Goal: Task Accomplishment & Management: Manage account settings

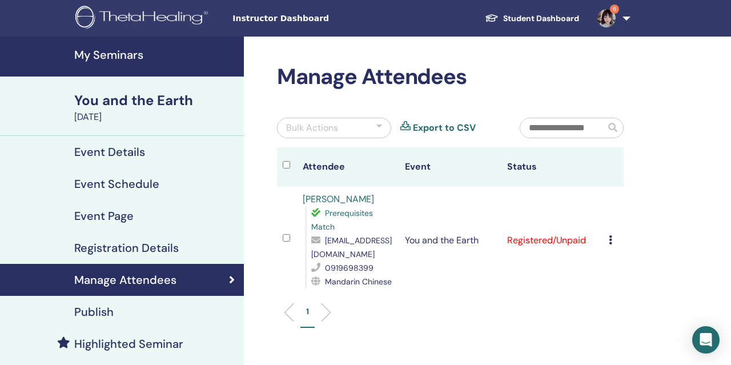
click at [162, 49] on h4 "My Seminars" at bounding box center [155, 55] width 163 height 14
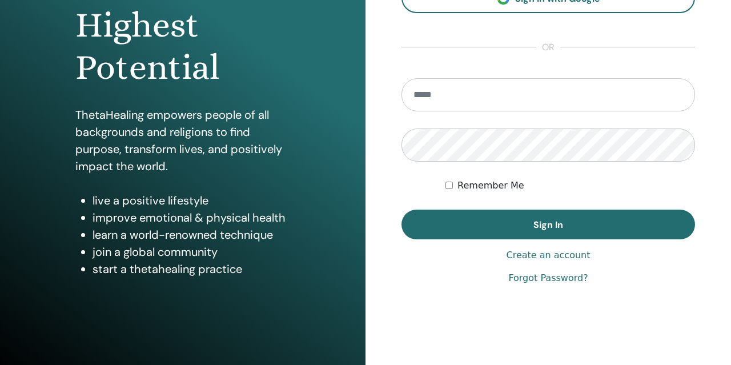
scroll to position [167, 0]
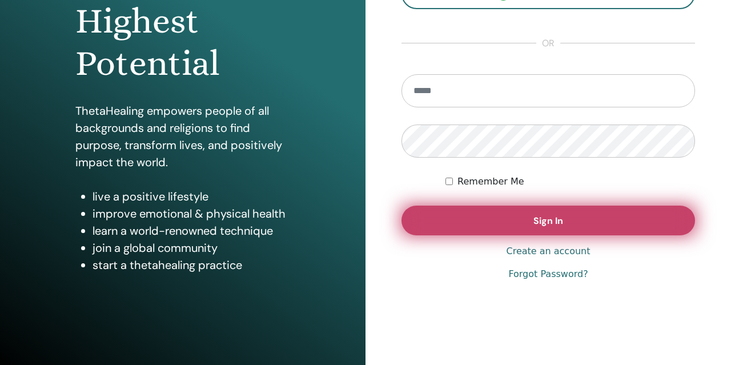
type input "**********"
click at [435, 234] on button "Sign In" at bounding box center [549, 221] width 294 height 30
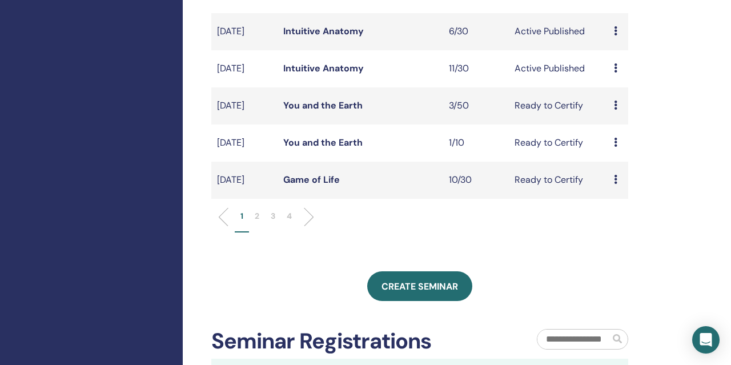
scroll to position [382, 0]
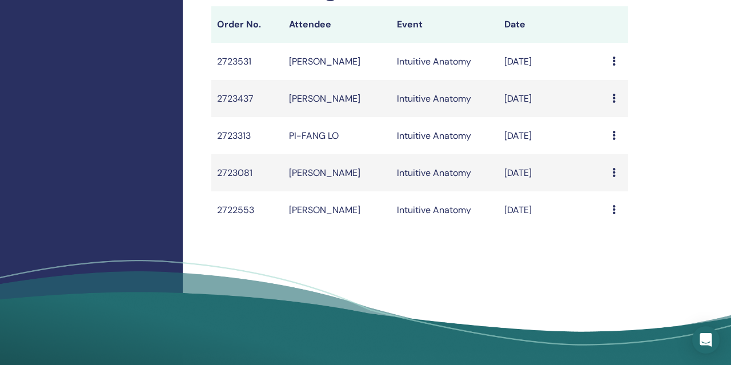
click at [304, 191] on td "[PERSON_NAME]" at bounding box center [337, 172] width 108 height 37
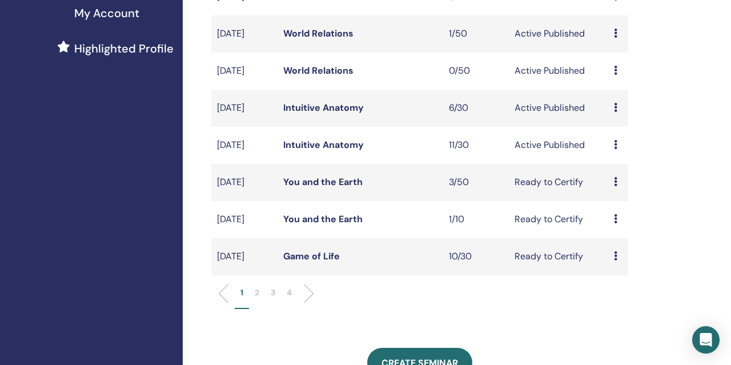
scroll to position [308, 0]
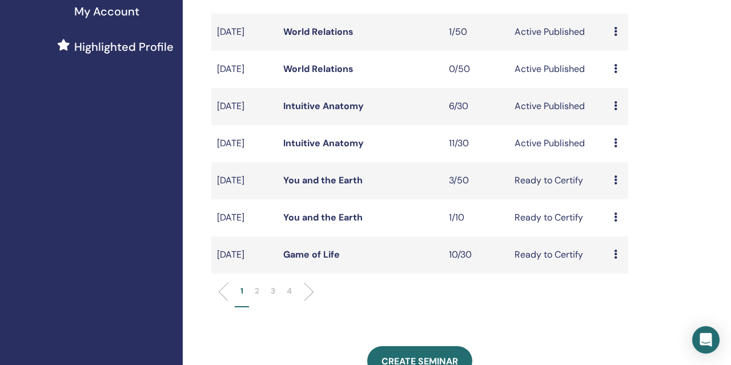
click at [304, 260] on link "Game of Life" at bounding box center [311, 254] width 57 height 12
click at [258, 297] on p "2" at bounding box center [257, 291] width 5 height 12
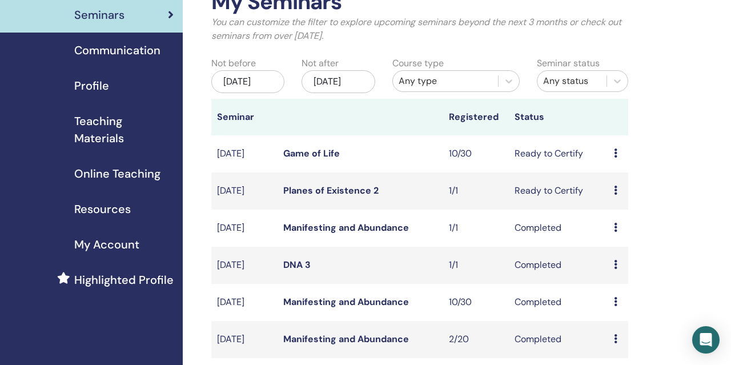
scroll to position [0, 0]
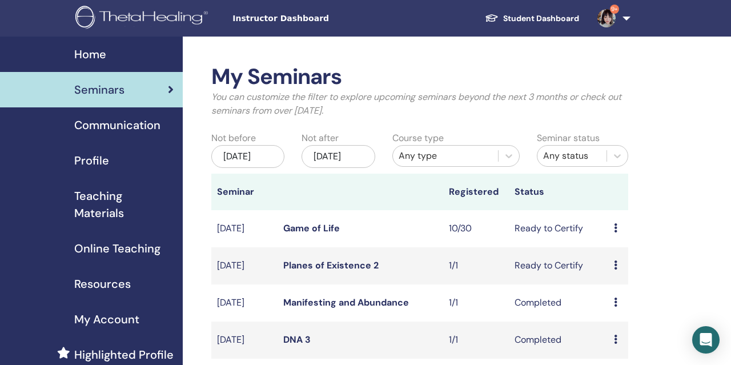
click at [299, 234] on link "Game of Life" at bounding box center [311, 228] width 57 height 12
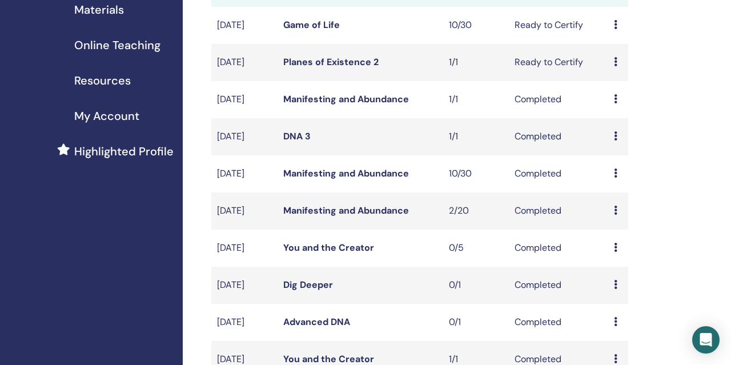
scroll to position [200, 0]
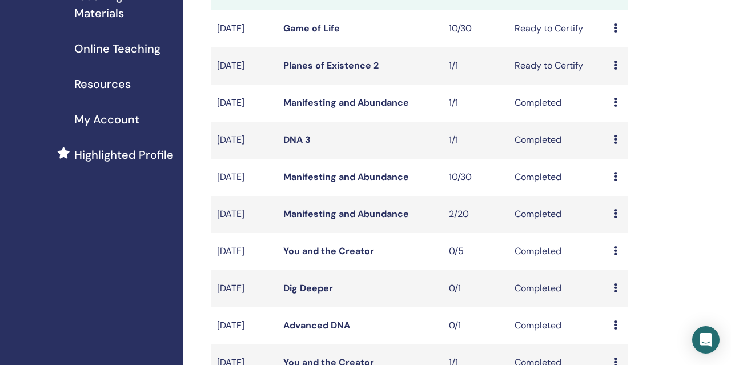
click at [328, 109] on link "Manifesting and Abundance" at bounding box center [346, 103] width 126 height 12
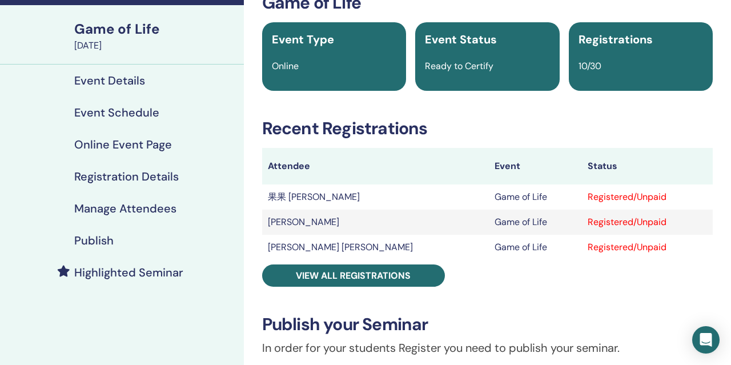
scroll to position [73, 0]
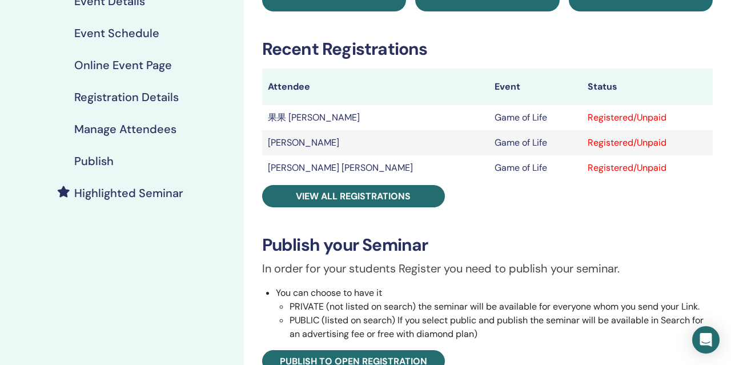
scroll to position [165, 0]
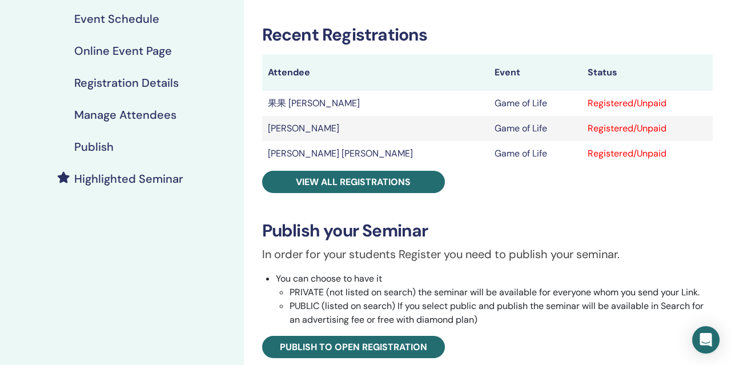
click at [294, 197] on div "Game of Life Event Type Online Event Status Ready to Certify Registrations 10/3…" at bounding box center [487, 246] width 473 height 695
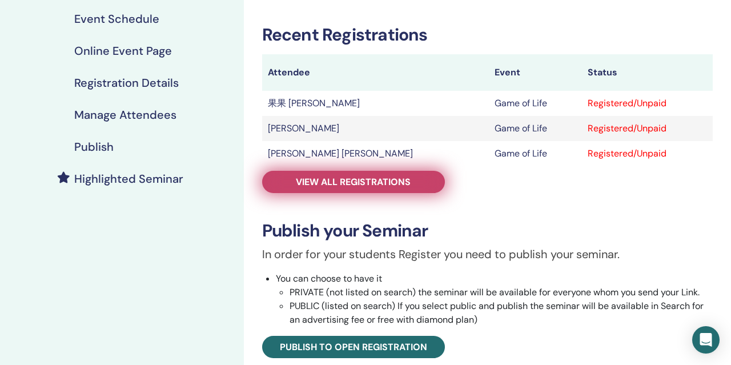
click at [294, 190] on link "View all registrations" at bounding box center [353, 182] width 183 height 22
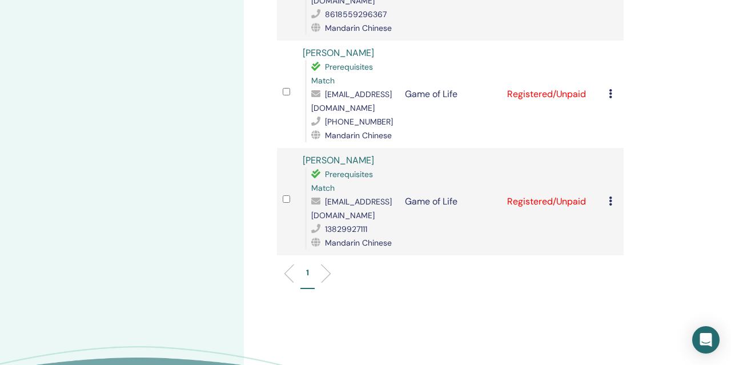
scroll to position [1122, 0]
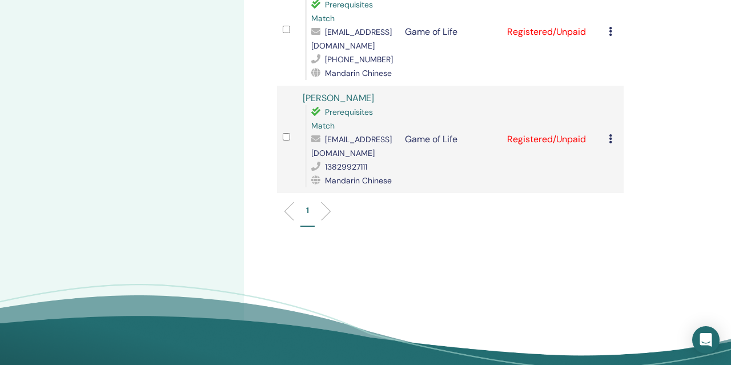
click at [609, 133] on div "Cancel Registration Do not auto-certify Mark as Paid Mark as Unpaid Mark as Abs…" at bounding box center [613, 140] width 9 height 14
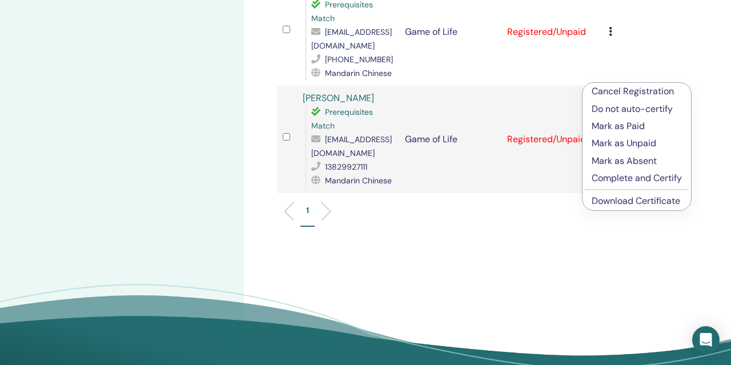
click at [606, 178] on p "Complete and Certify" at bounding box center [637, 178] width 90 height 14
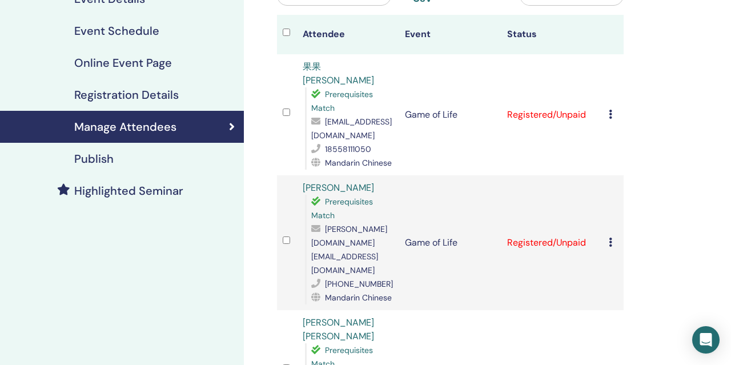
scroll to position [248, 0]
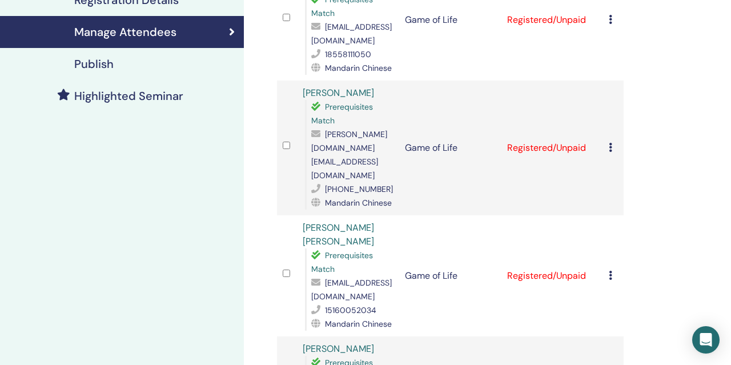
click at [609, 271] on icon at bounding box center [610, 275] width 3 height 9
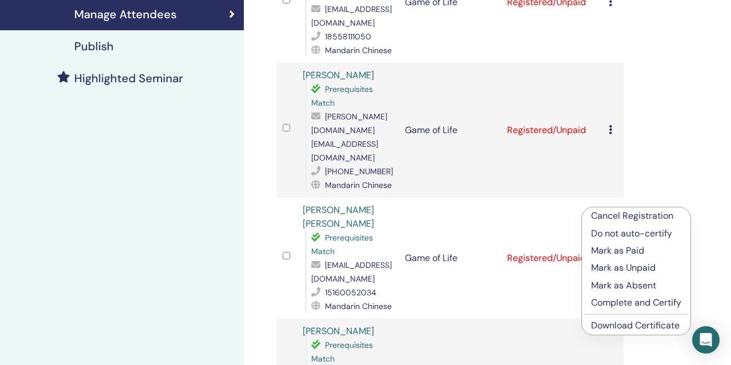
scroll to position [269, 0]
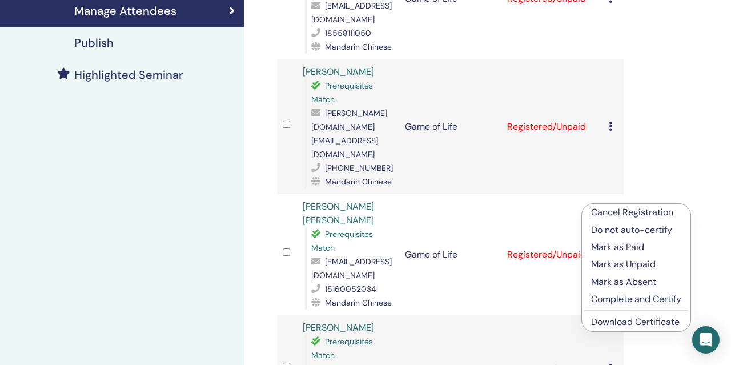
click at [615, 303] on p "Complete and Certify" at bounding box center [636, 299] width 90 height 14
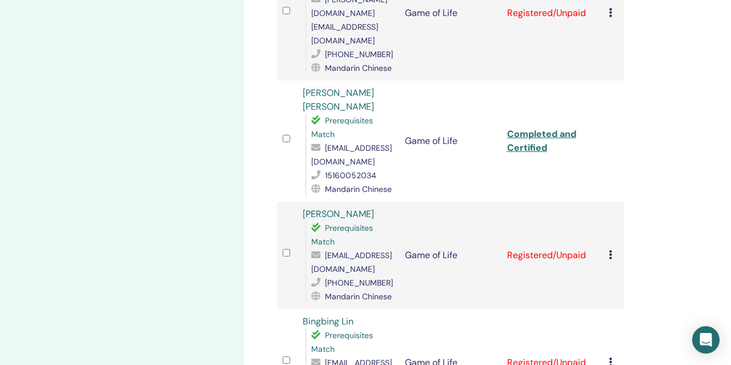
scroll to position [448, 0]
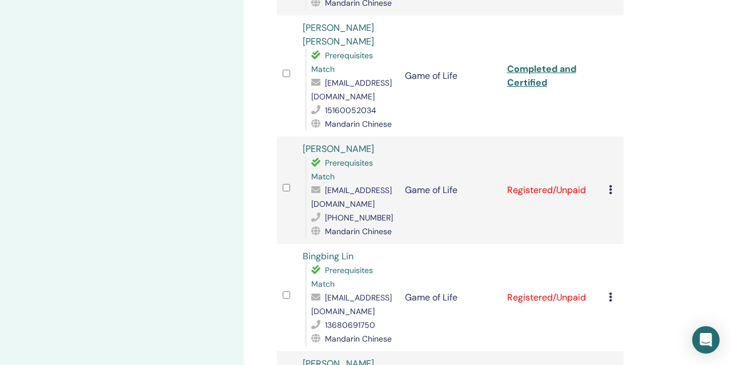
click at [611, 185] on icon at bounding box center [610, 189] width 3 height 9
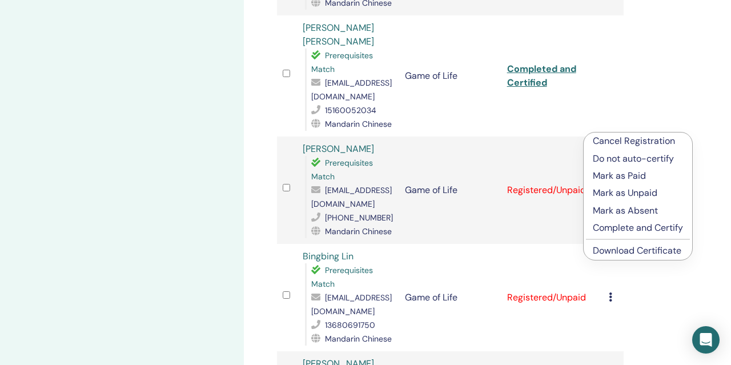
click at [639, 230] on p "Complete and Certify" at bounding box center [638, 228] width 90 height 14
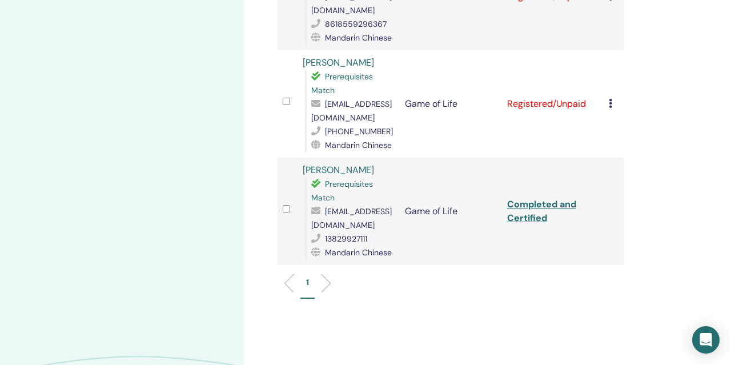
scroll to position [1015, 0]
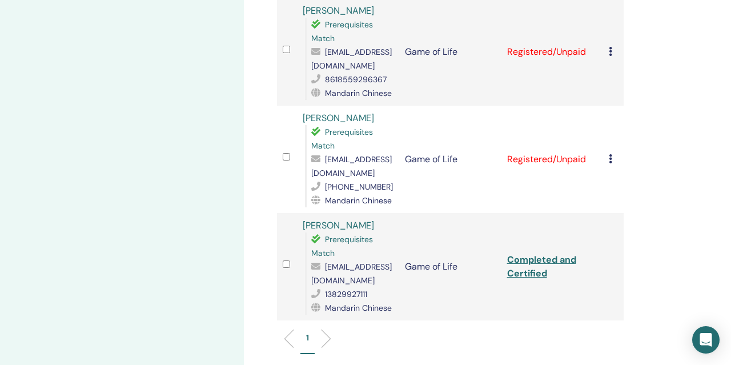
click at [612, 152] on div "Cancel Registration Do not auto-certify Mark as Paid Mark as Unpaid Mark as Abs…" at bounding box center [613, 159] width 9 height 14
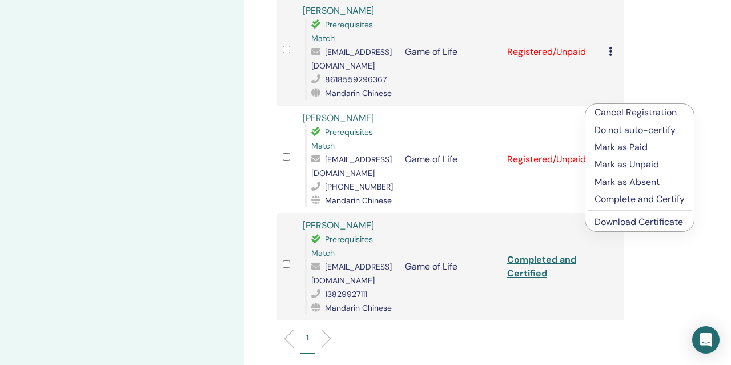
click at [610, 200] on p "Complete and Certify" at bounding box center [640, 199] width 90 height 14
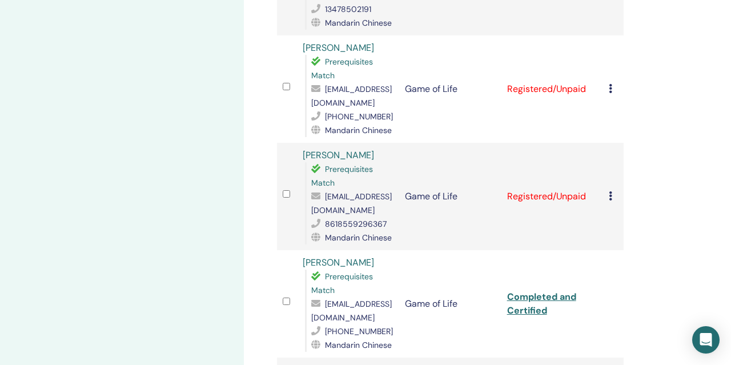
scroll to position [844, 0]
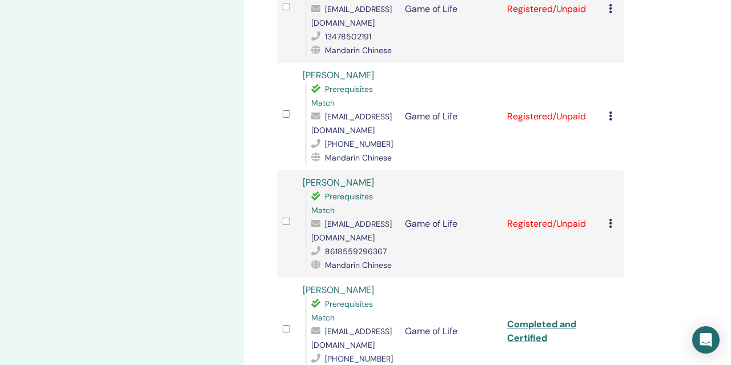
click at [611, 219] on icon at bounding box center [610, 223] width 3 height 9
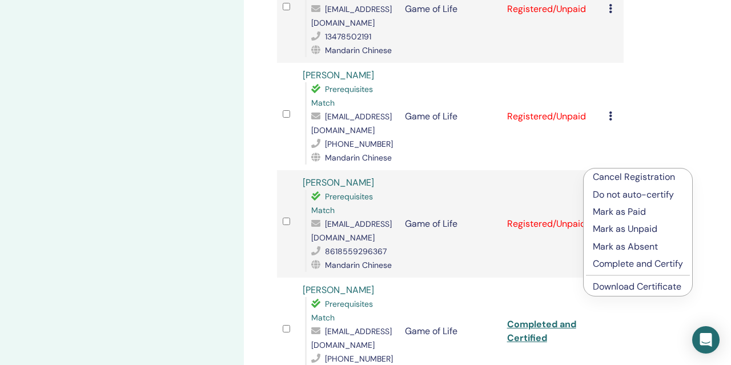
click at [615, 261] on p "Complete and Certify" at bounding box center [638, 264] width 90 height 14
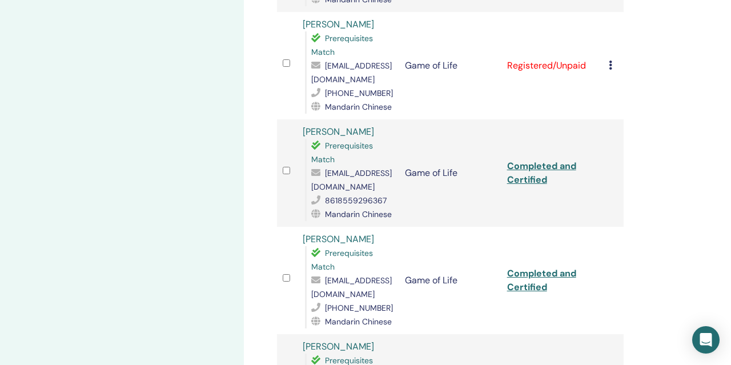
scroll to position [777, 0]
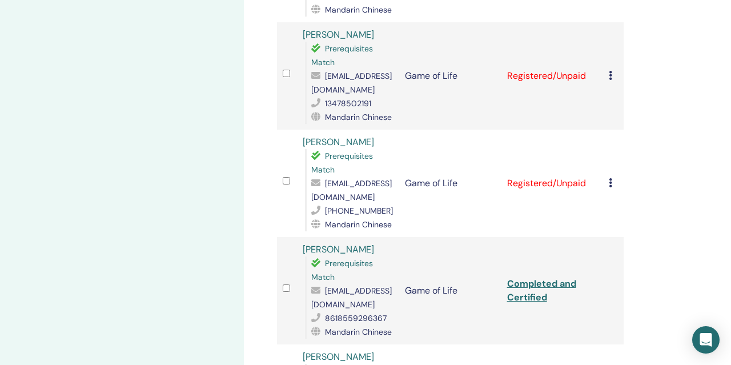
click at [611, 178] on icon at bounding box center [610, 182] width 3 height 9
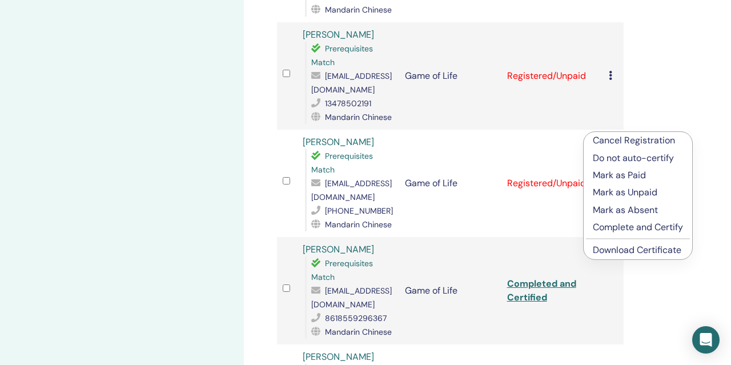
click at [610, 138] on p "Cancel Registration" at bounding box center [638, 141] width 90 height 14
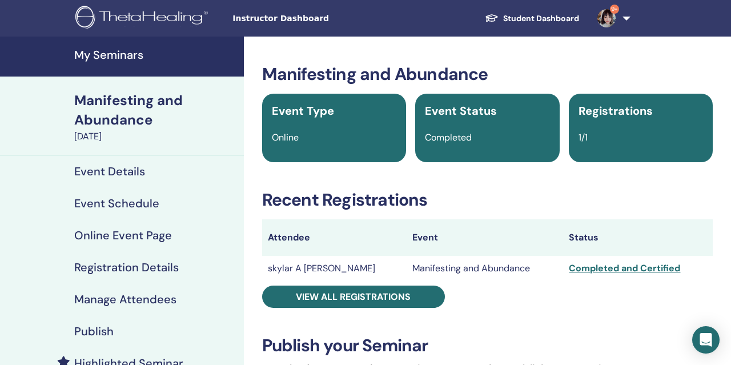
scroll to position [1, 0]
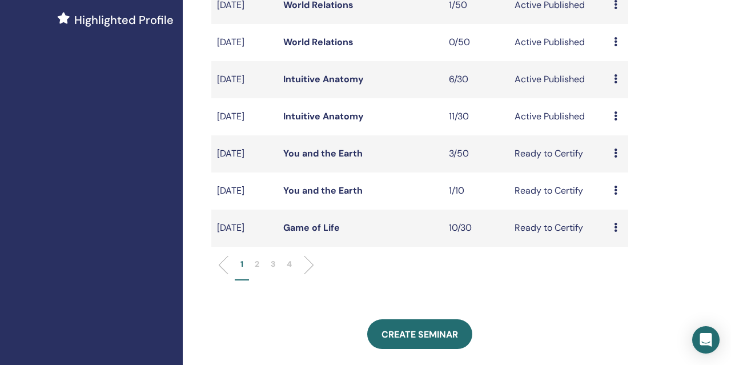
scroll to position [337, 0]
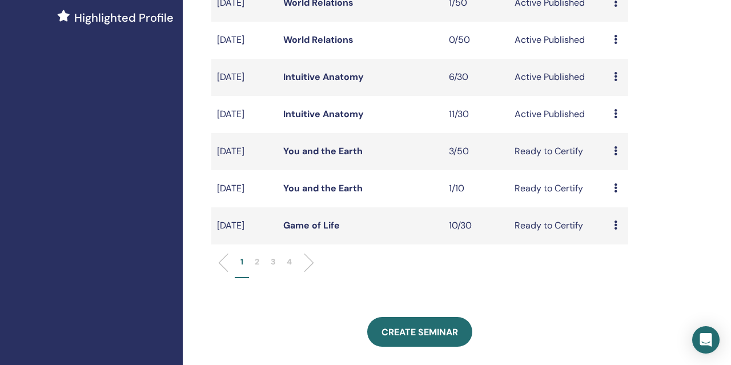
click at [330, 157] on link "You and the Earth" at bounding box center [322, 151] width 79 height 12
click at [322, 194] on link "You and the Earth" at bounding box center [322, 188] width 79 height 12
click at [259, 278] on li "2" at bounding box center [257, 267] width 16 height 22
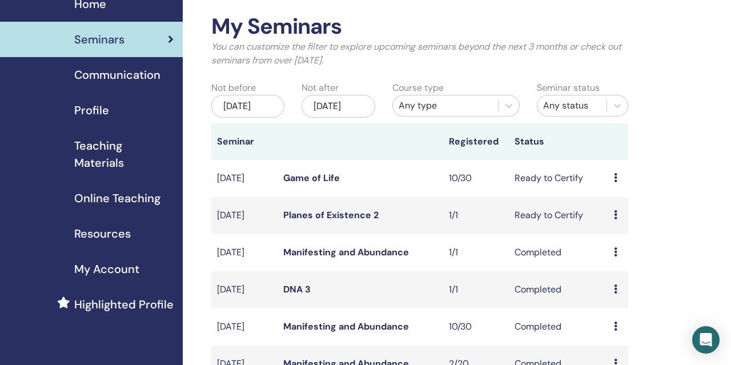
scroll to position [0, 0]
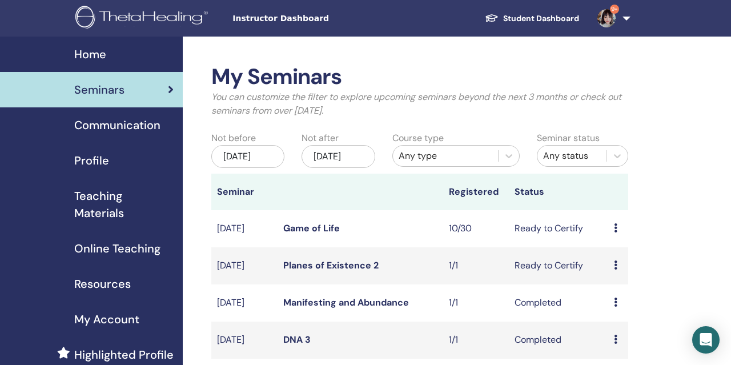
click at [420, 160] on div "Any type" at bounding box center [446, 156] width 94 height 14
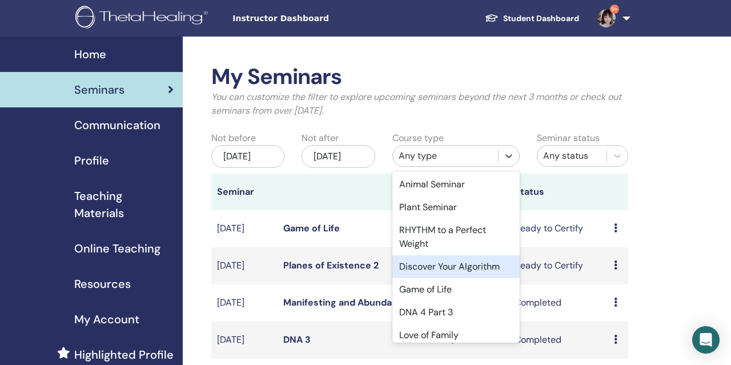
scroll to position [562, 0]
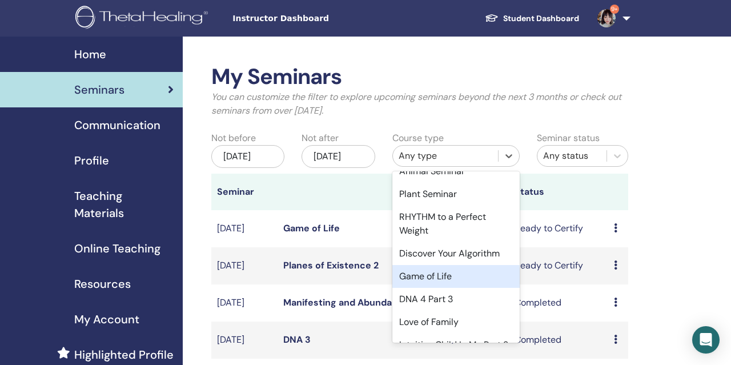
click at [412, 272] on div "Game of Life" at bounding box center [455, 276] width 127 height 23
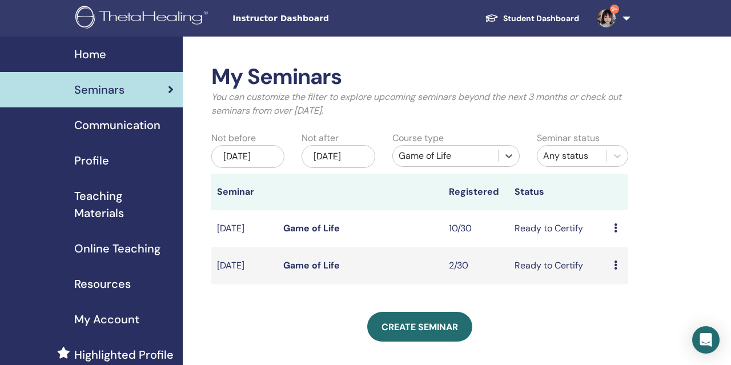
click at [314, 271] on link "Game of Life" at bounding box center [311, 265] width 57 height 12
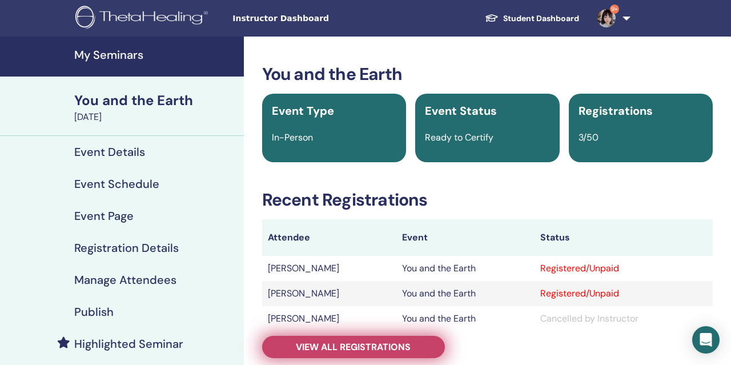
click at [324, 350] on span "View all registrations" at bounding box center [353, 347] width 115 height 12
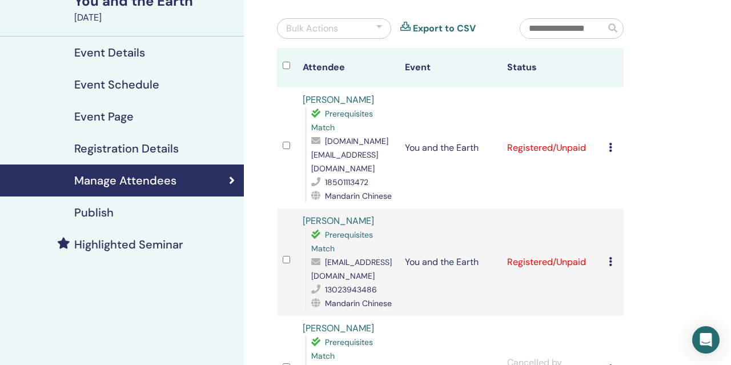
scroll to position [93, 0]
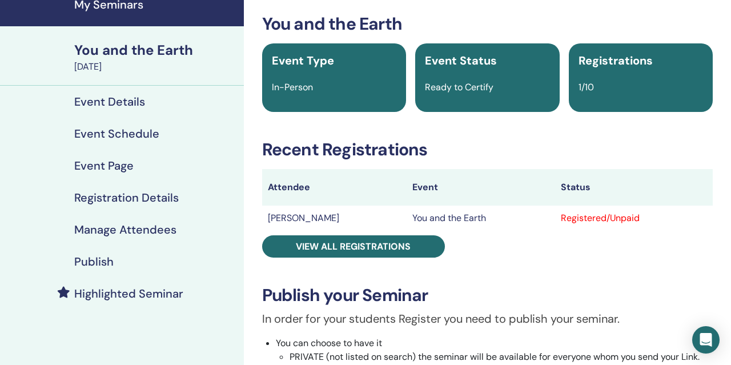
scroll to position [51, 0]
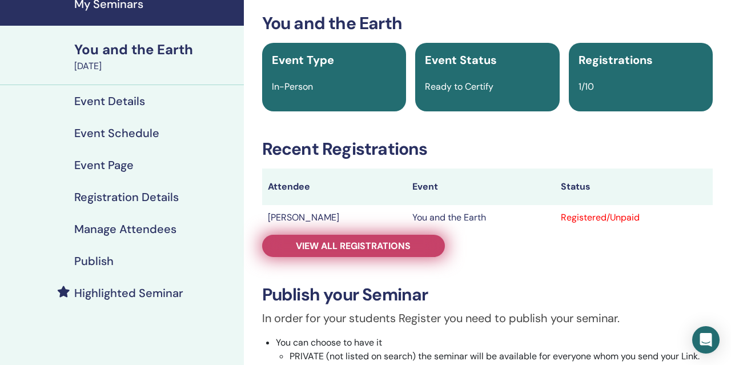
click at [308, 252] on link "View all registrations" at bounding box center [353, 246] width 183 height 22
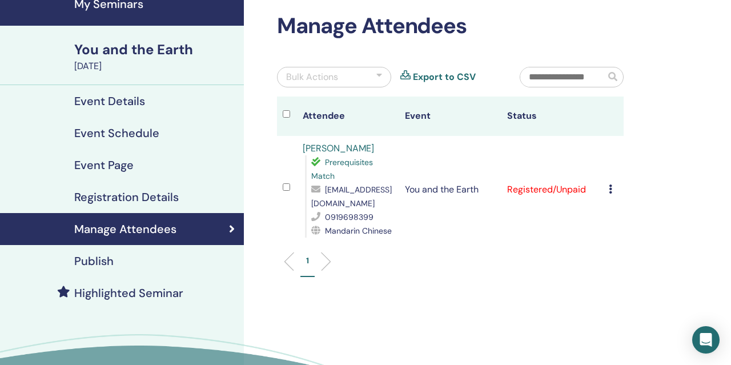
click at [612, 186] on icon at bounding box center [610, 188] width 3 height 9
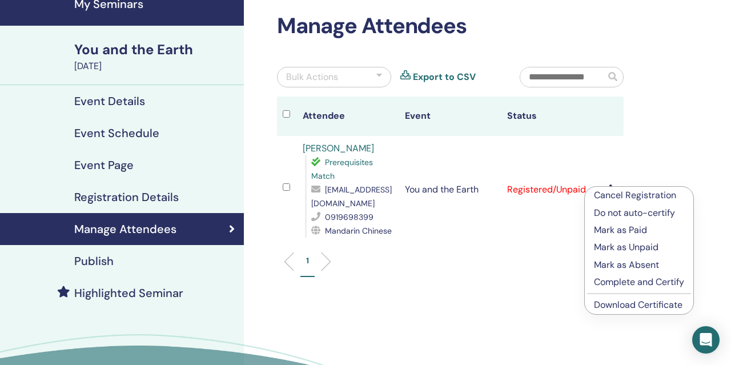
click at [618, 287] on p "Complete and Certify" at bounding box center [639, 282] width 90 height 14
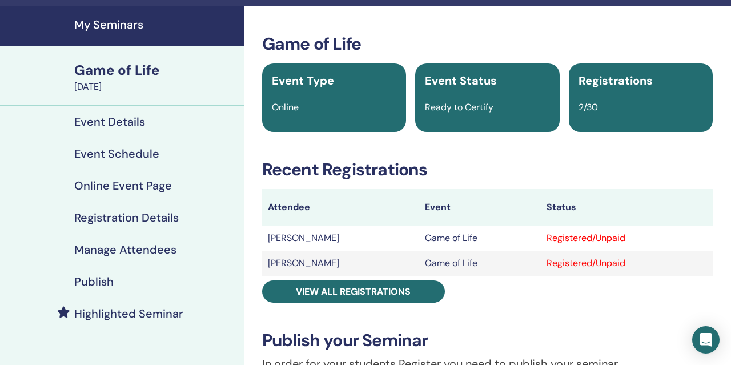
scroll to position [32, 0]
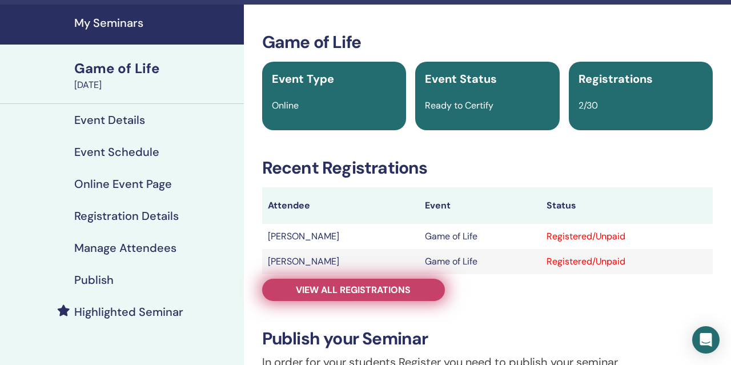
click at [310, 286] on span "View all registrations" at bounding box center [353, 290] width 115 height 12
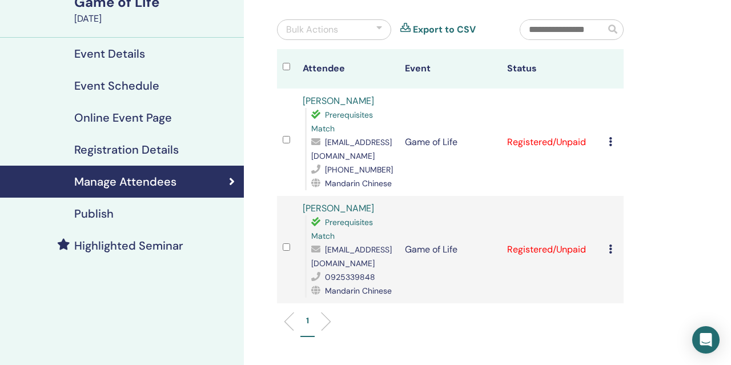
scroll to position [102, 0]
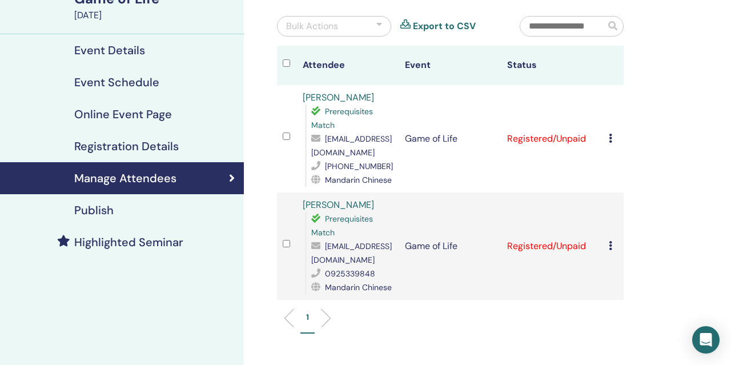
click at [610, 137] on icon at bounding box center [610, 138] width 3 height 9
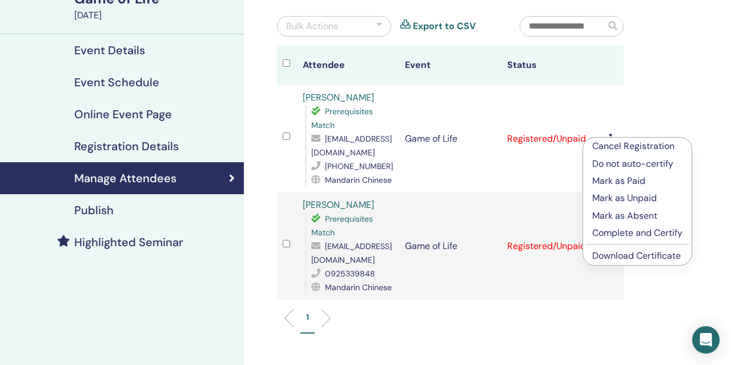
click at [608, 230] on p "Complete and Certify" at bounding box center [637, 233] width 90 height 14
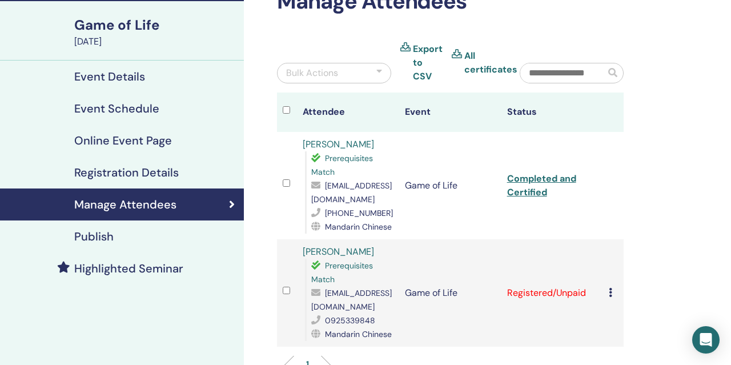
scroll to position [113, 0]
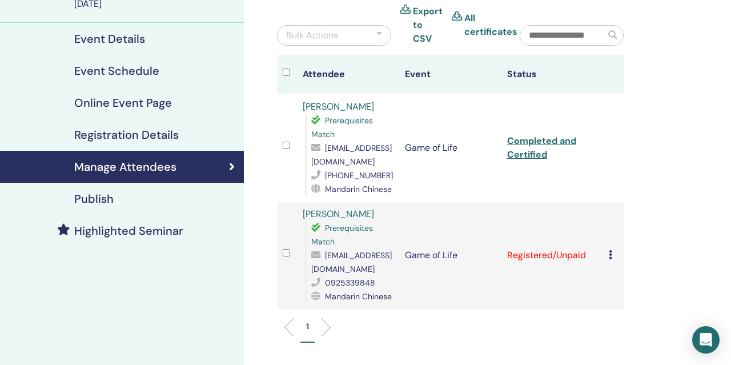
click at [610, 254] on icon at bounding box center [610, 254] width 3 height 9
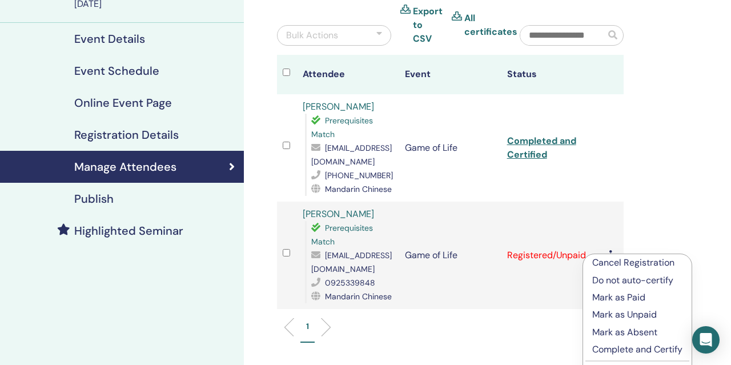
click at [593, 349] on p "Complete and Certify" at bounding box center [637, 350] width 90 height 14
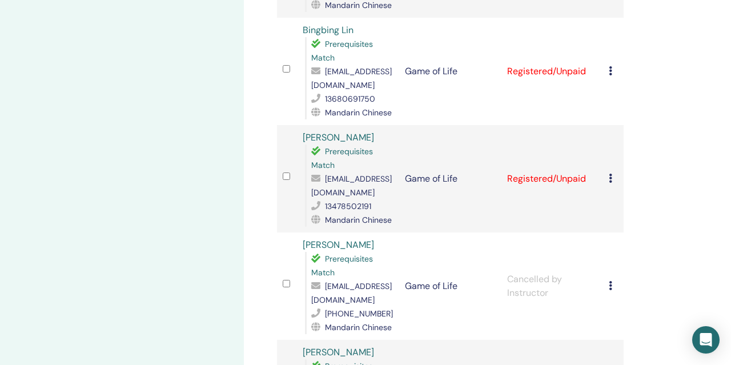
scroll to position [664, 0]
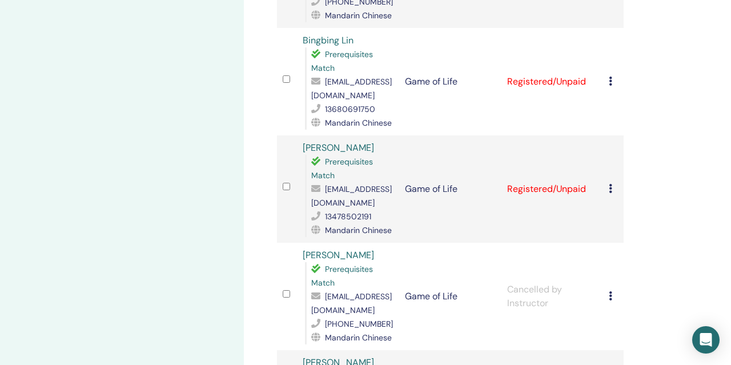
click at [607, 135] on td "Cancel Registration Do not auto-certify Mark as Paid Mark as Unpaid Mark as Abs…" at bounding box center [613, 188] width 21 height 107
click at [612, 184] on icon at bounding box center [610, 188] width 3 height 9
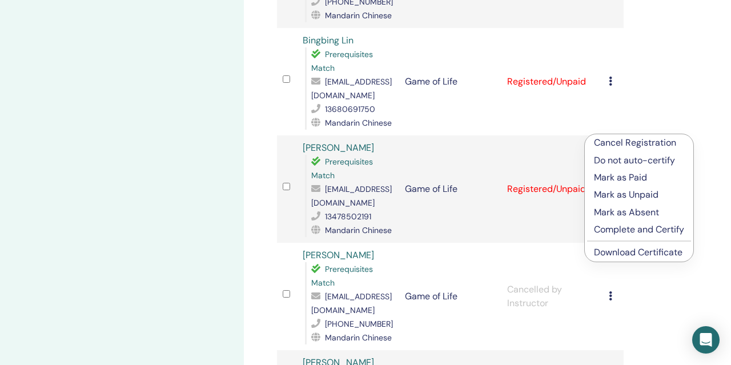
click at [599, 224] on p "Complete and Certify" at bounding box center [639, 230] width 90 height 14
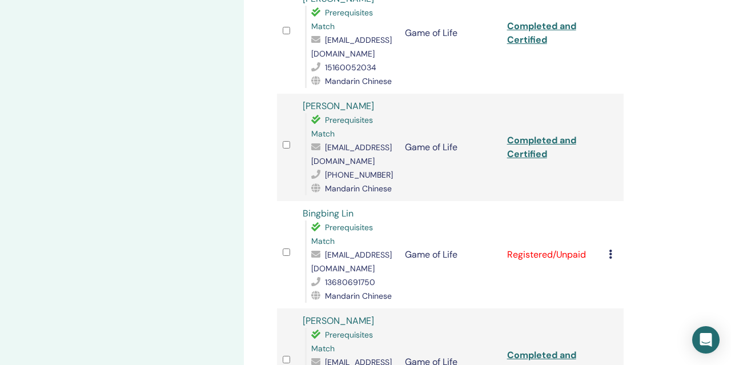
scroll to position [492, 0]
click at [616, 247] on div "Cancel Registration Do not auto-certify Mark as Paid Mark as Unpaid Mark as Abs…" at bounding box center [613, 254] width 9 height 14
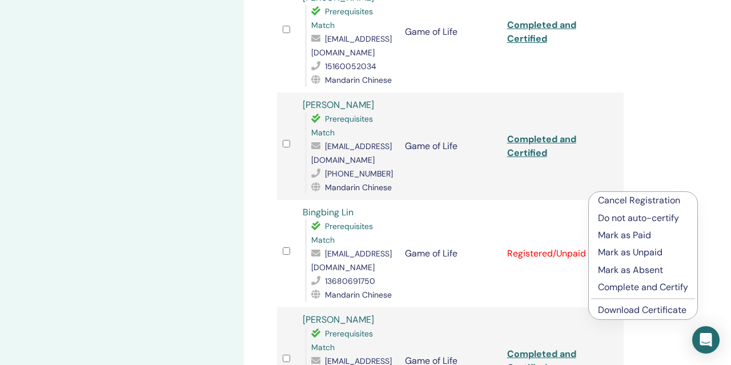
click at [602, 287] on p "Complete and Certify" at bounding box center [643, 287] width 90 height 14
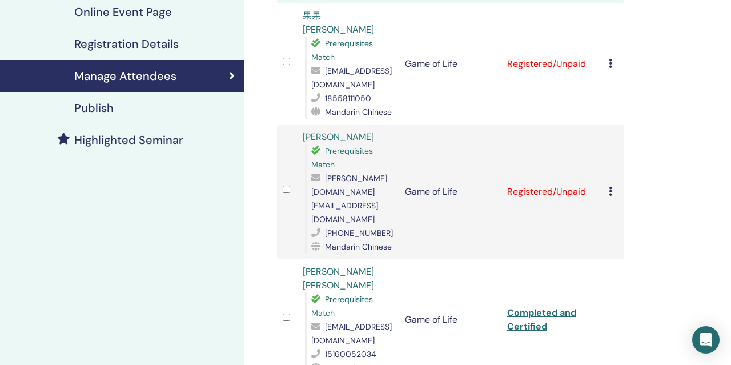
scroll to position [150, 0]
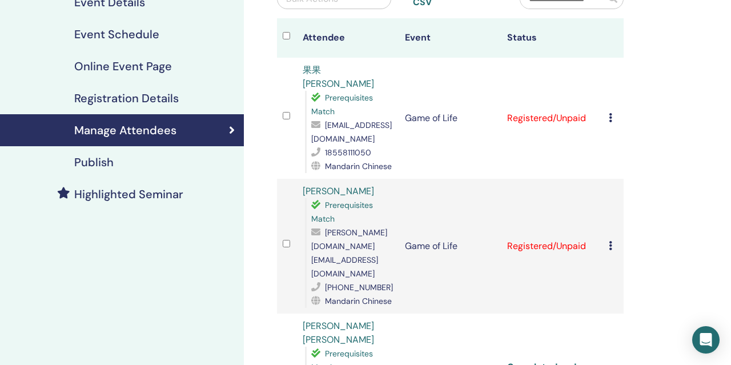
click at [611, 241] on icon at bounding box center [610, 245] width 3 height 9
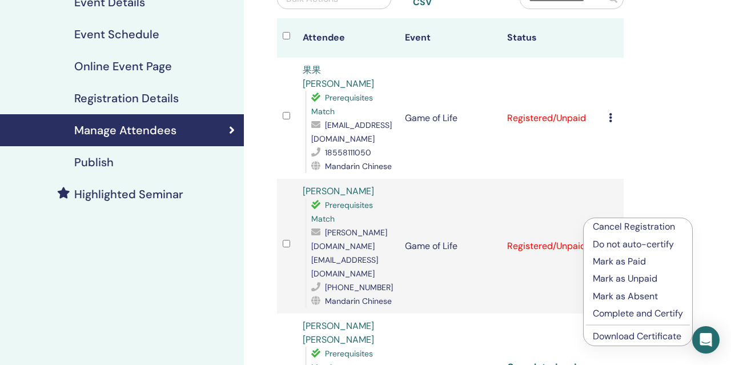
click at [599, 311] on p "Complete and Certify" at bounding box center [638, 314] width 90 height 14
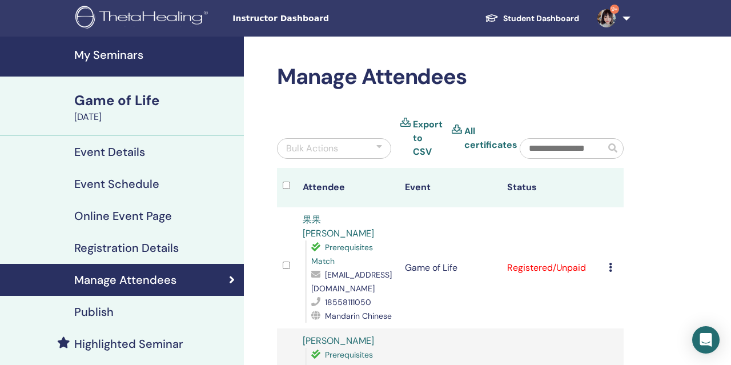
scroll to position [90, 0]
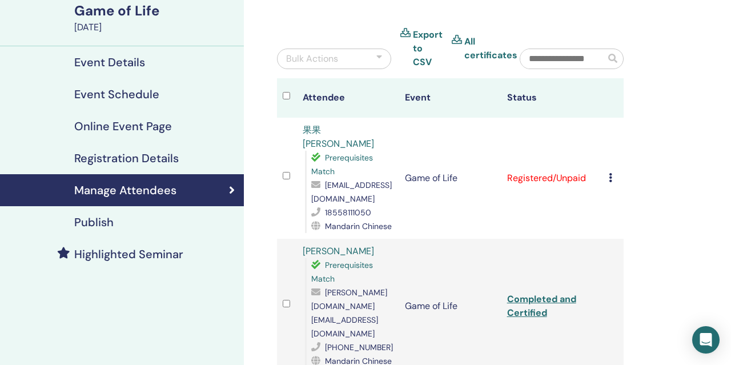
click at [611, 173] on icon at bounding box center [610, 177] width 3 height 9
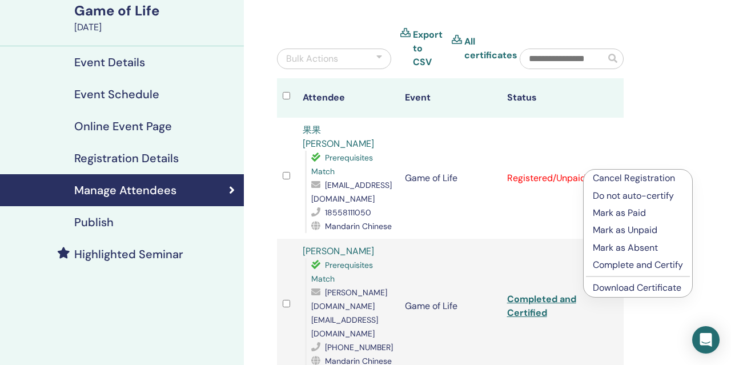
click at [602, 267] on p "Complete and Certify" at bounding box center [638, 265] width 90 height 14
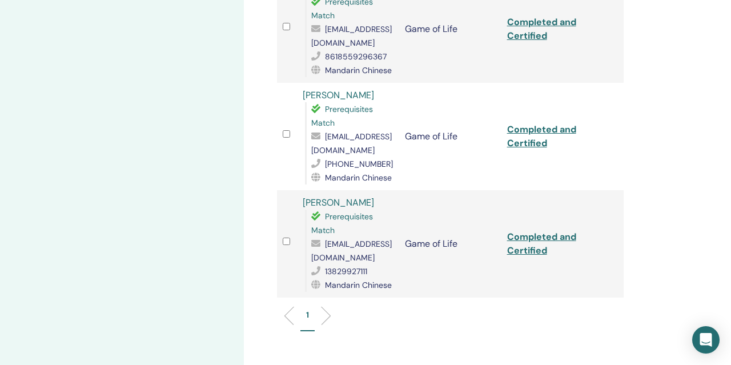
scroll to position [1039, 0]
click at [338, 238] on span "panzilu@qq.com" at bounding box center [351, 250] width 81 height 24
copy span "panzilu@qq.com"
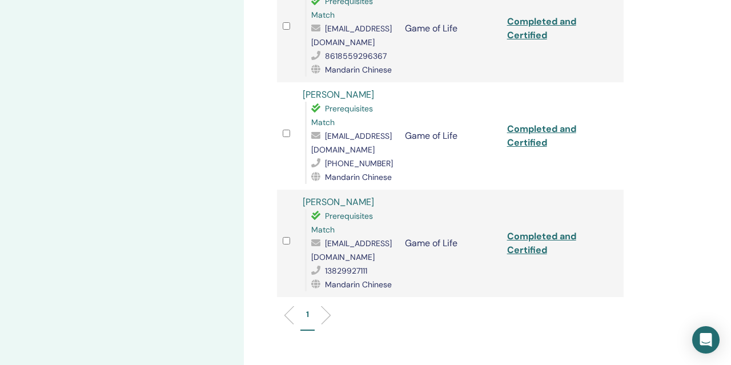
click at [319, 131] on span "526590262@qq.com" at bounding box center [351, 143] width 81 height 24
copy span "526590262@qq.com"
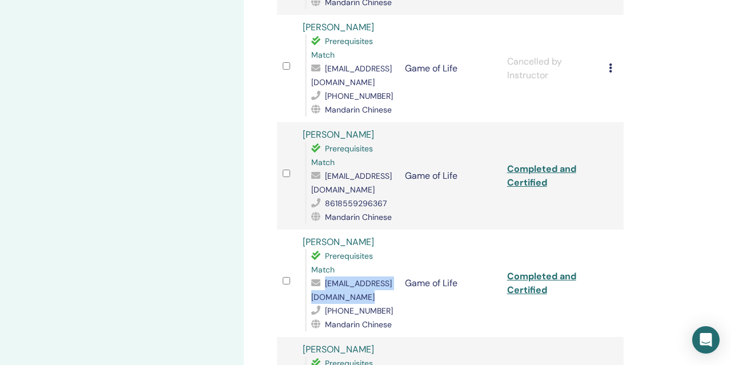
scroll to position [893, 0]
click at [341, 170] on span "384682264@qq.com" at bounding box center [351, 182] width 81 height 24
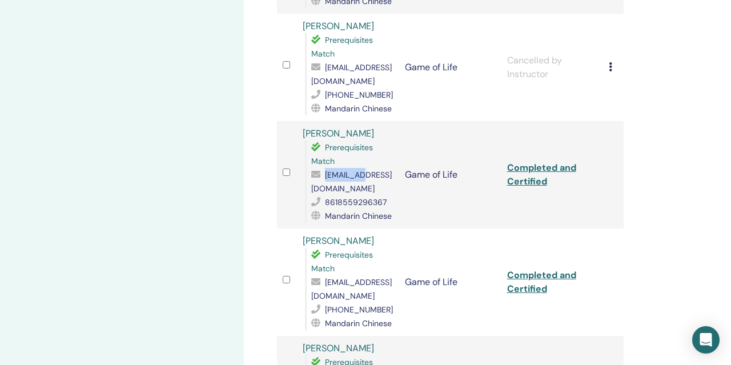
click at [341, 170] on span "384682264@qq.com" at bounding box center [351, 182] width 81 height 24
copy span "384682264@qq.com"
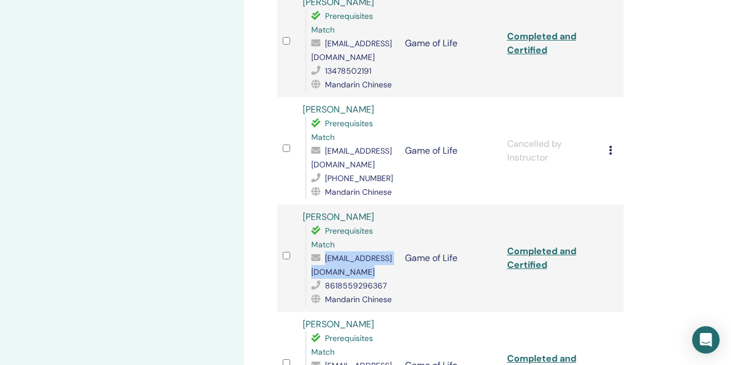
scroll to position [812, 0]
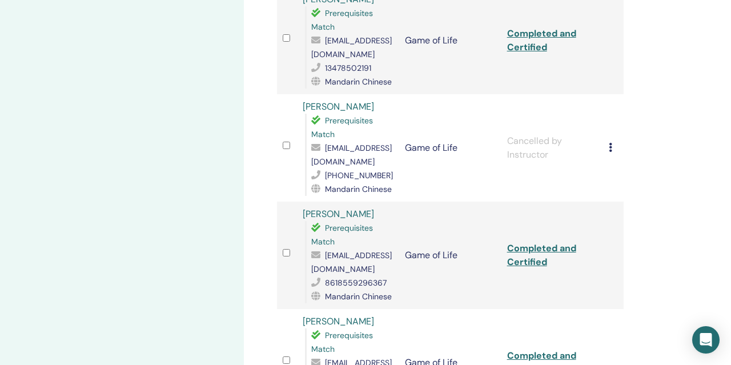
click at [333, 143] on span "camminia.c@gmail.com" at bounding box center [351, 155] width 81 height 24
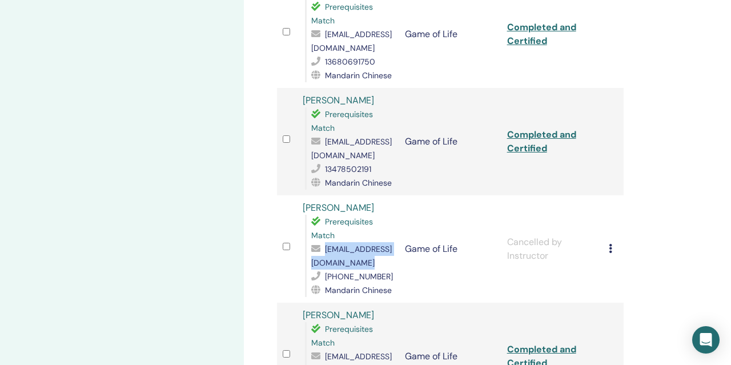
scroll to position [710, 0]
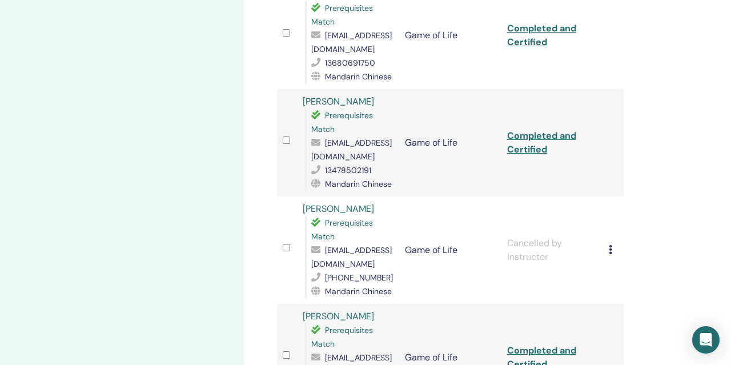
click at [332, 138] on span "sangxiaojing0723@163.com" at bounding box center [351, 150] width 81 height 24
copy span "sangxiaojing0723@163.com"
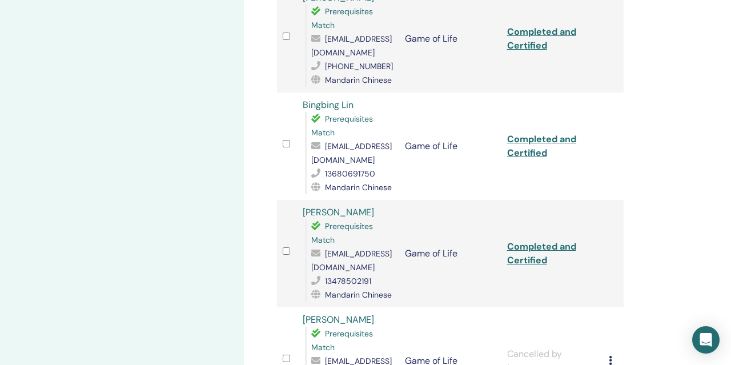
click at [338, 141] on span "1962555185@qq.com" at bounding box center [351, 153] width 81 height 24
copy span "1962555185@qq.com"
drag, startPoint x: 360, startPoint y: 49, endPoint x: 290, endPoint y: 49, distance: 70.8
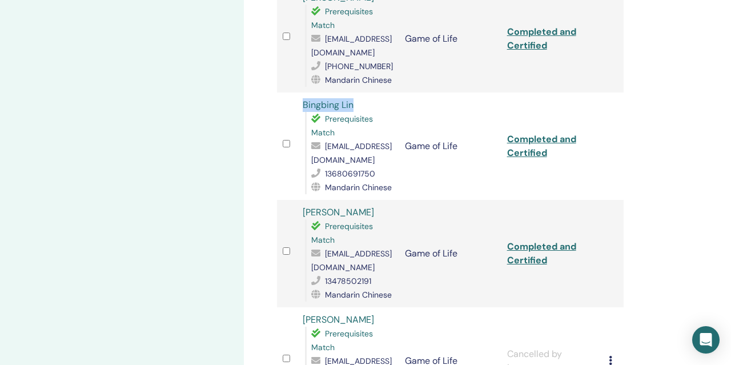
click at [289, 93] on tr "Bingbing Lin Prerequisites Match 1962555185@qq.com 13680691750 Mandarin Chinese…" at bounding box center [450, 146] width 347 height 107
copy tr "Bingbing Lin"
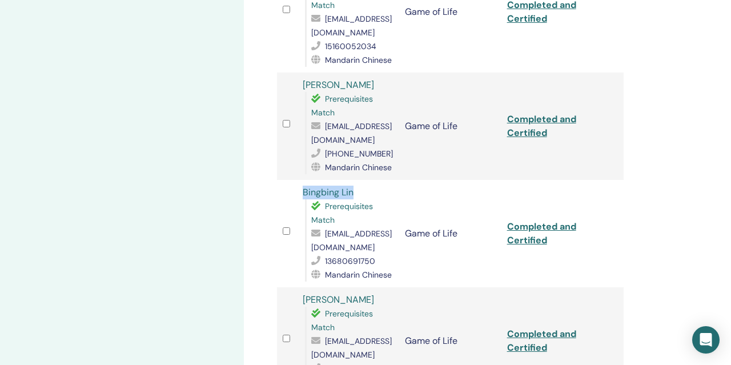
scroll to position [512, 0]
click at [331, 121] on span "504705012@qq.com" at bounding box center [351, 133] width 81 height 24
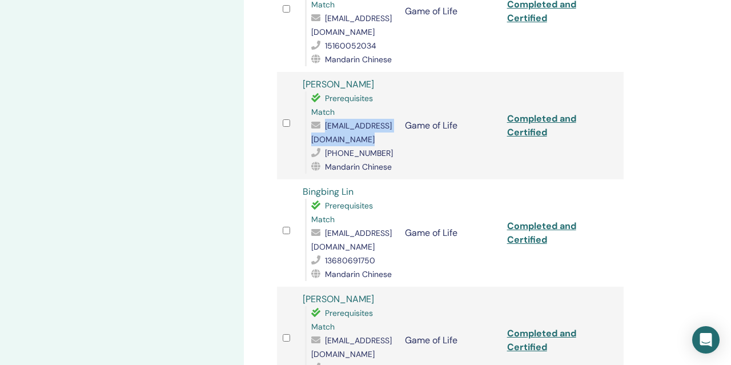
click at [331, 121] on span "504705012@qq.com" at bounding box center [351, 133] width 81 height 24
copy span "504705012@qq.com"
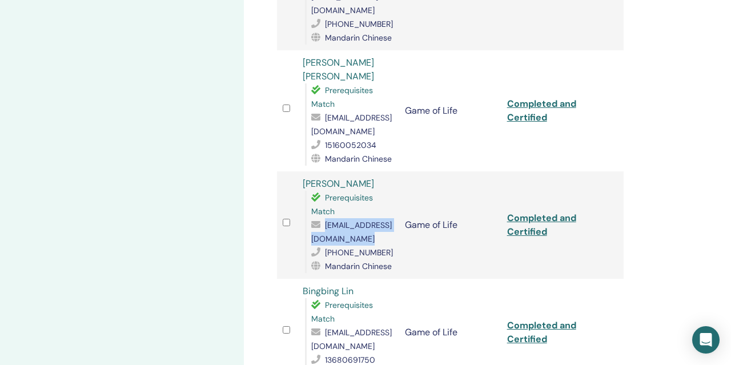
scroll to position [410, 0]
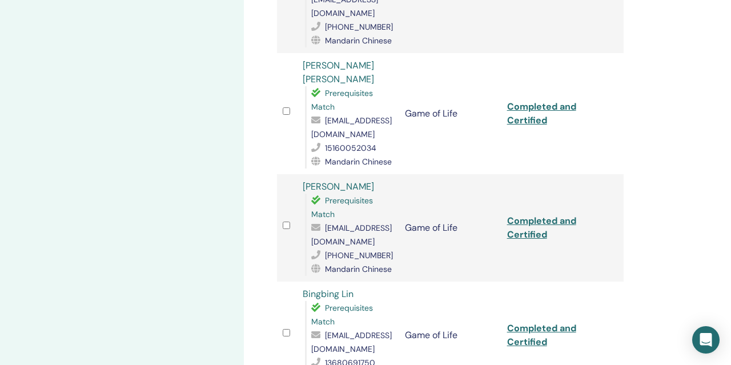
click at [327, 115] on span "584032947@qq.com" at bounding box center [351, 127] width 81 height 24
copy span "584032947@qq.com"
click at [331, 223] on span "504705012@qq.com" at bounding box center [351, 235] width 81 height 24
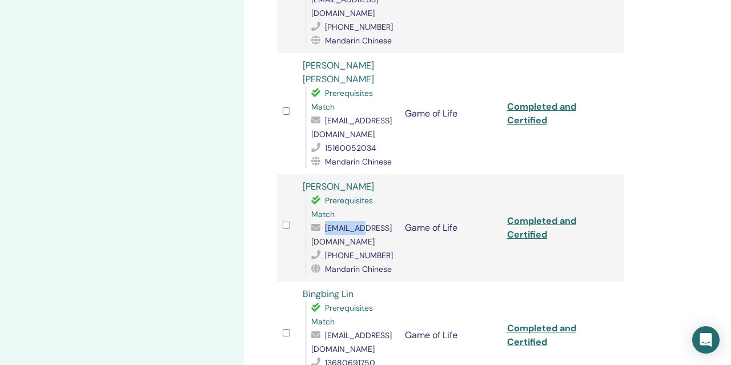
click at [331, 223] on span "504705012@qq.com" at bounding box center [351, 235] width 81 height 24
copy span "504705012@qq.com"
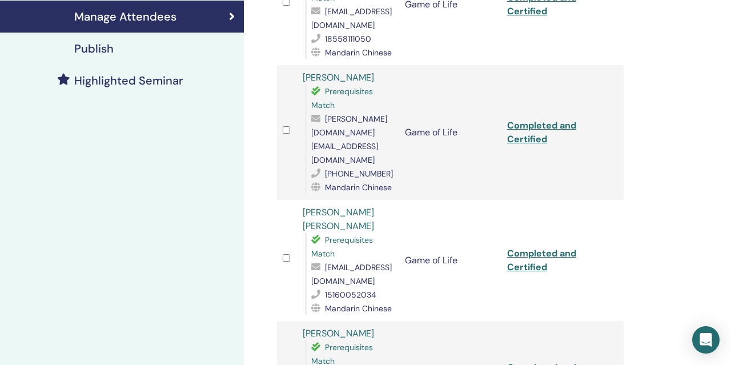
scroll to position [262, 0]
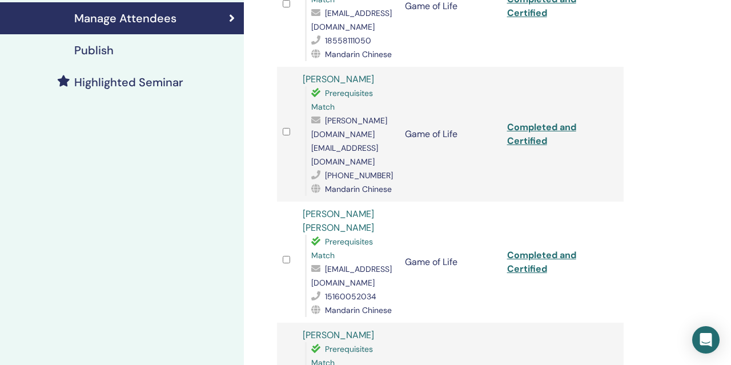
click at [328, 121] on span "karin.lt@gmail.com" at bounding box center [349, 140] width 76 height 51
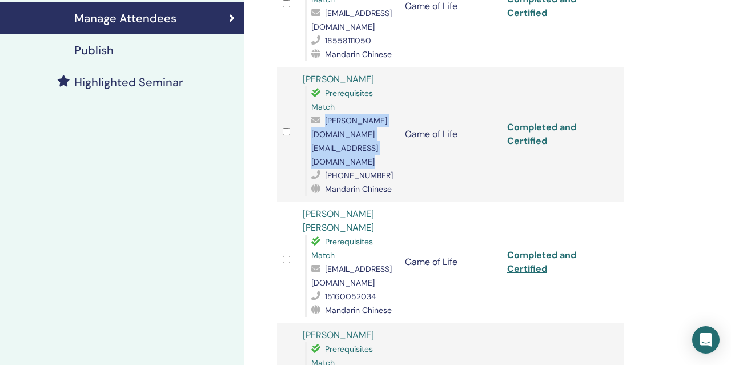
click at [328, 121] on span "karin.lt@gmail.com" at bounding box center [349, 140] width 76 height 51
copy span "karin.lt@gmail.com"
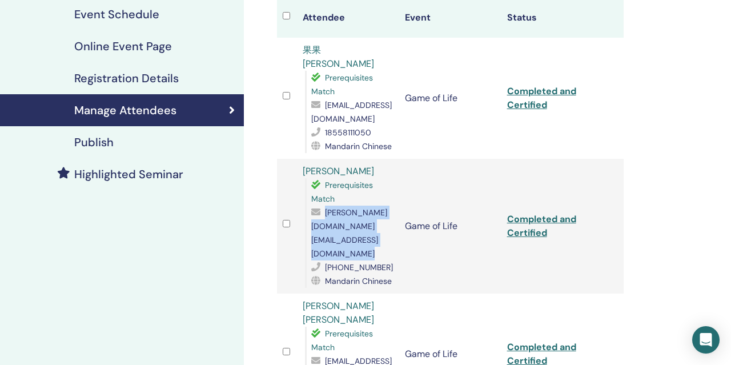
scroll to position [169, 0]
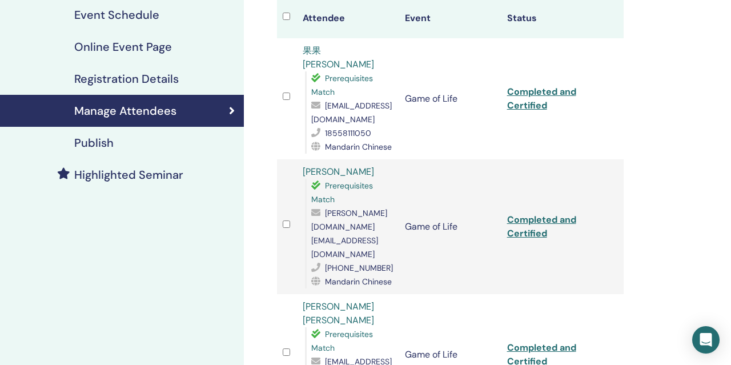
click at [339, 103] on span "zhaojunhan1212@163.com" at bounding box center [351, 113] width 81 height 24
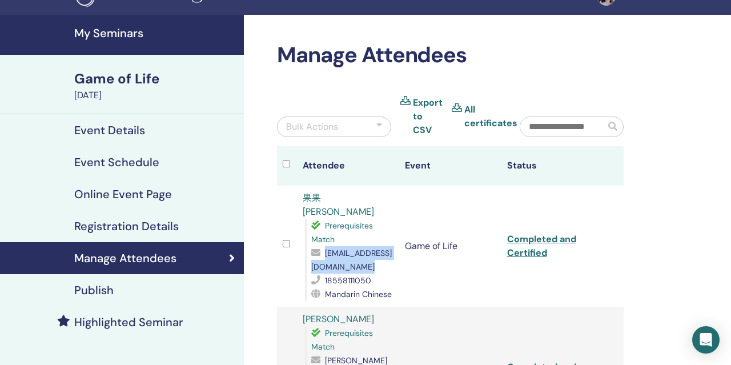
scroll to position [0, 0]
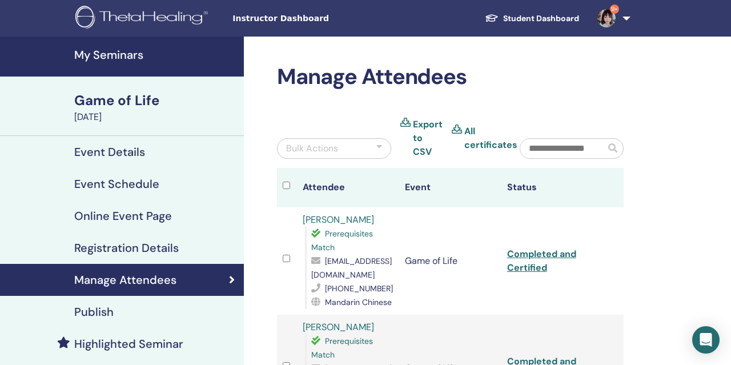
click at [331, 273] on span "[EMAIL_ADDRESS][DOMAIN_NAME]" at bounding box center [351, 268] width 81 height 24
click at [331, 273] on span "camminia.c@gmail.com" at bounding box center [351, 268] width 81 height 24
copy span "camminia.c@gmail.com"
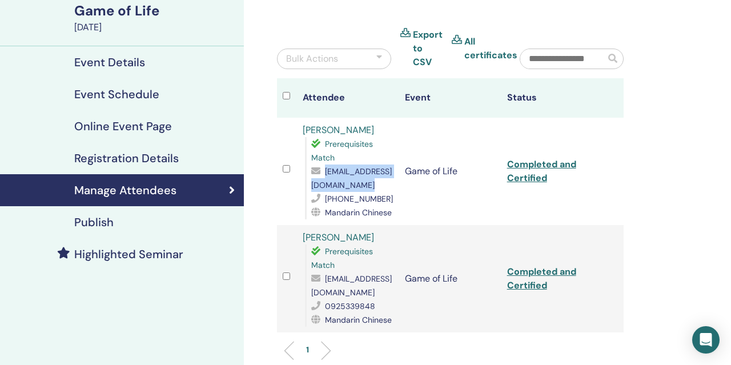
scroll to position [113, 0]
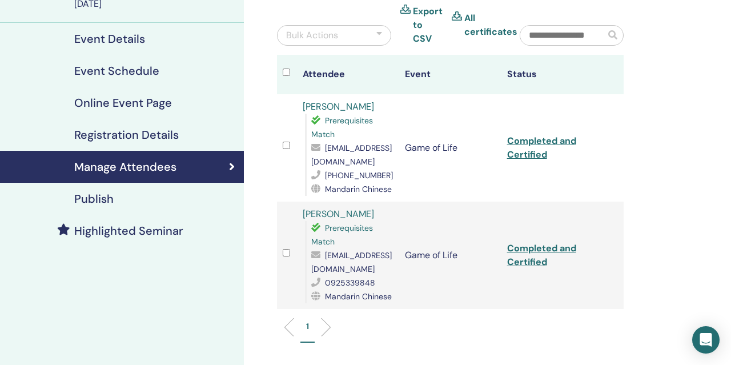
click at [327, 270] on span "zax88098@gmail.com" at bounding box center [351, 262] width 81 height 24
copy span "zax88098@gmail.com"
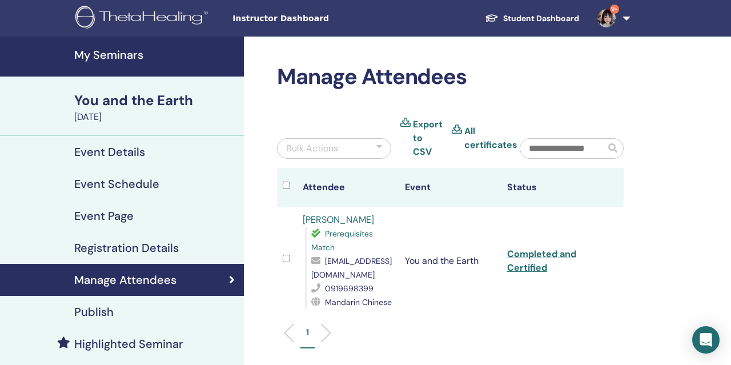
click at [336, 273] on span "[EMAIL_ADDRESS][DOMAIN_NAME]" at bounding box center [351, 268] width 81 height 24
click at [336, 273] on span "tearivy0919@gmail.com" at bounding box center [351, 268] width 81 height 24
copy span "tearivy0919@gmail.com"
click at [620, 18] on link "9+" at bounding box center [611, 18] width 47 height 37
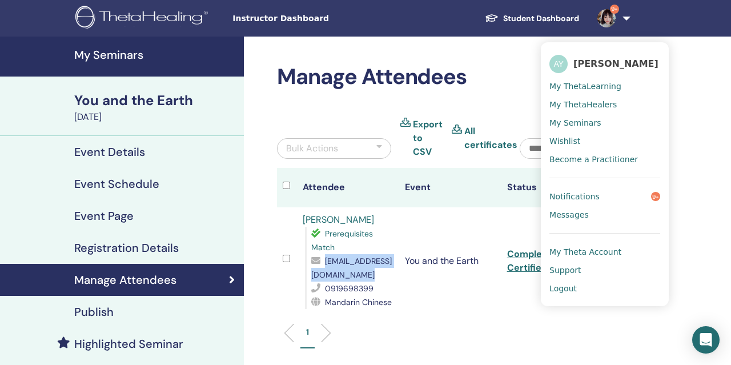
click at [627, 189] on link "Notifications 9+" at bounding box center [604, 196] width 111 height 18
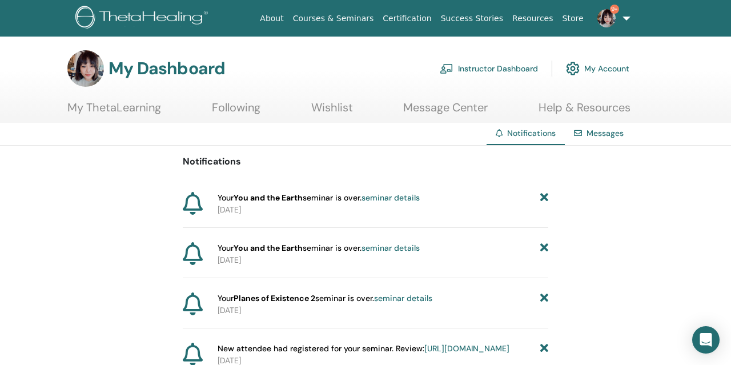
click at [628, 24] on link "9+" at bounding box center [611, 18] width 47 height 37
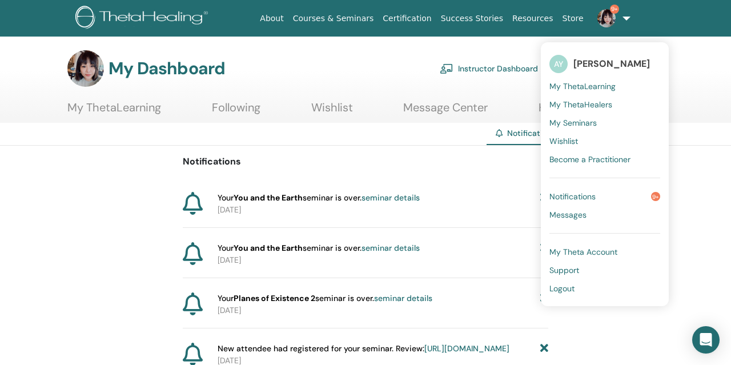
click at [599, 125] on link "My Seminars" at bounding box center [604, 123] width 111 height 18
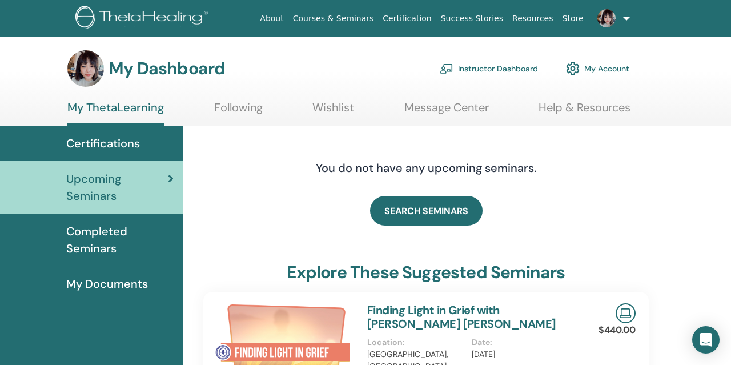
click at [619, 20] on span at bounding box center [606, 17] width 27 height 9
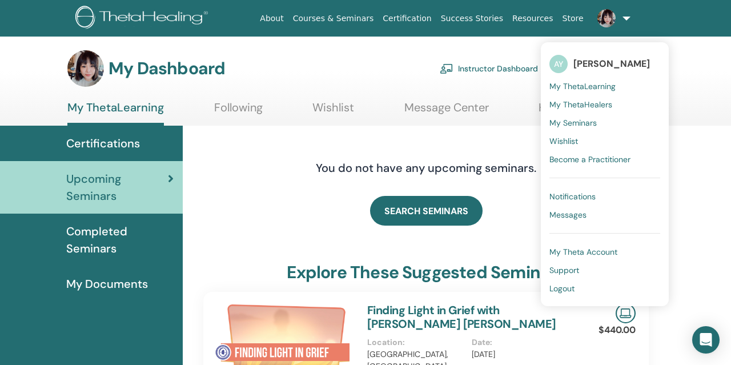
click at [565, 287] on span "Logout" at bounding box center [561, 288] width 25 height 10
